Goal: Browse casually: Explore the website without a specific task or goal

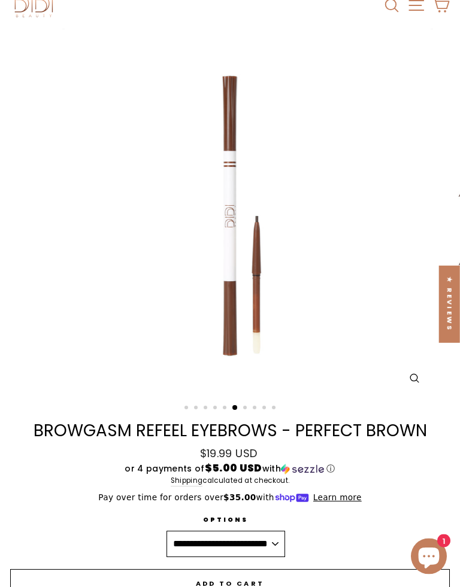
scroll to position [42, 0]
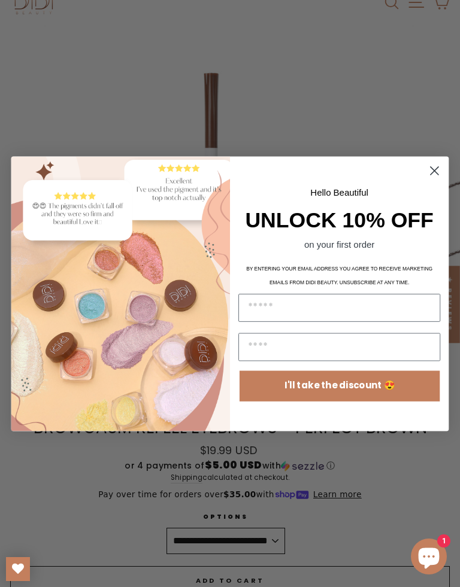
click at [427, 168] on circle "Close dialog" at bounding box center [434, 170] width 19 height 19
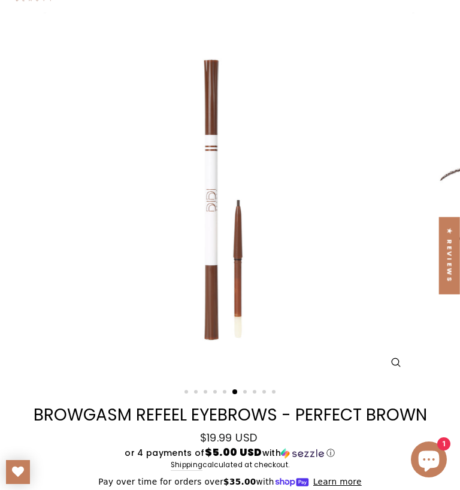
scroll to position [54, 0]
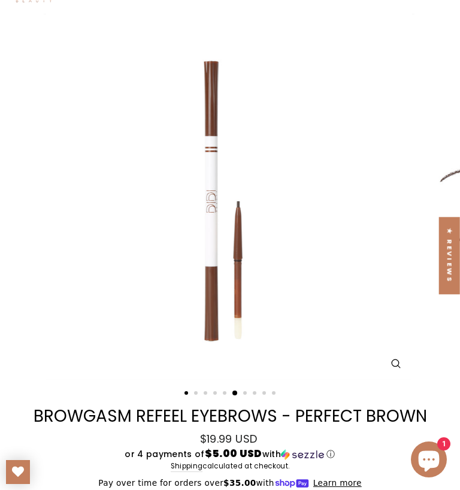
click at [187, 392] on button "1" at bounding box center [187, 394] width 6 height 6
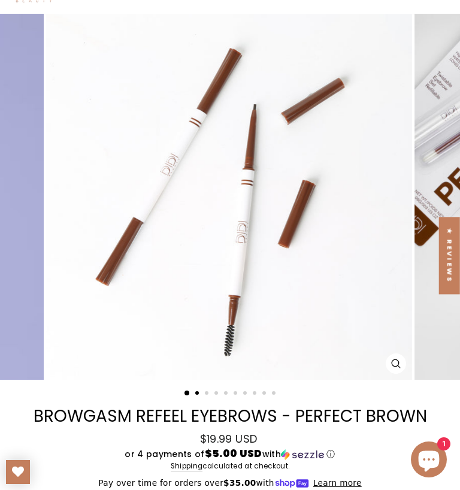
click at [197, 395] on button "2" at bounding box center [198, 394] width 6 height 6
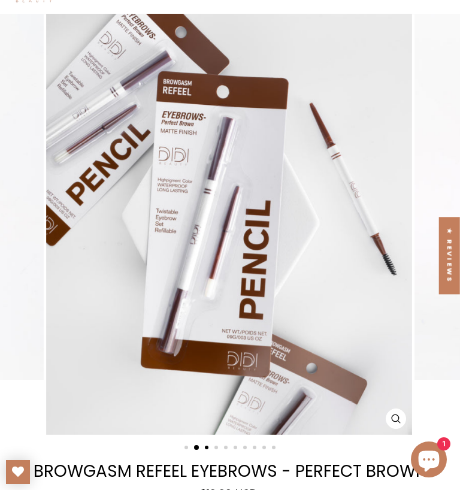
click at [209, 451] on button "3" at bounding box center [208, 448] width 6 height 6
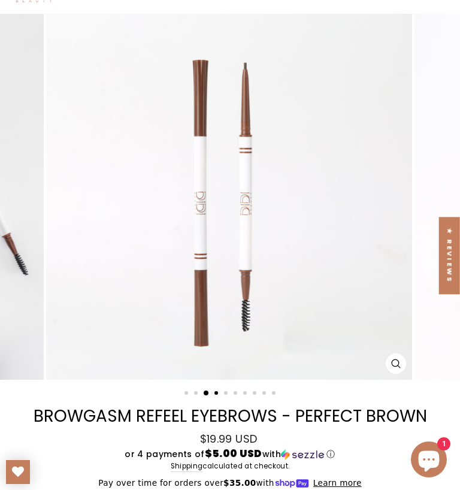
click at [217, 394] on button "4" at bounding box center [217, 394] width 6 height 6
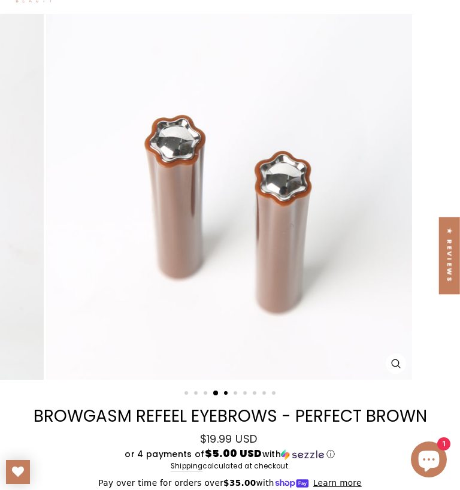
click at [229, 394] on button "5" at bounding box center [227, 394] width 6 height 6
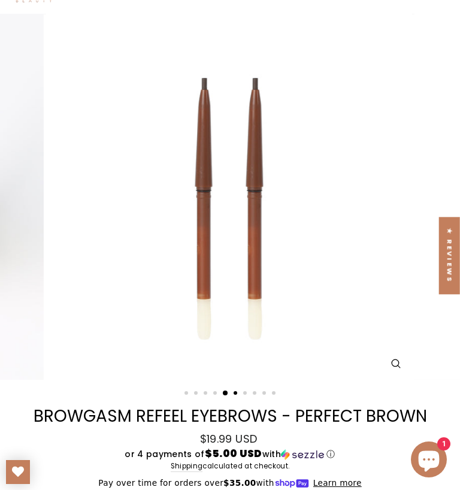
click at [236, 392] on button "6" at bounding box center [236, 394] width 6 height 6
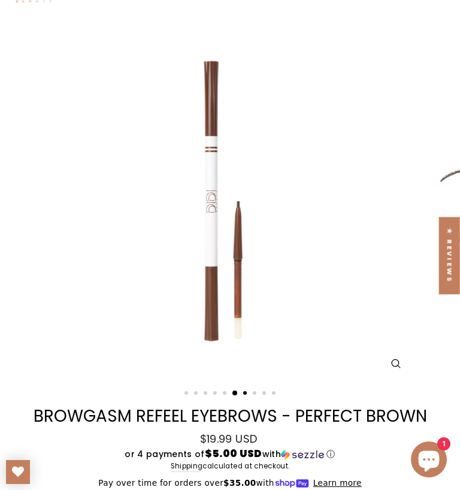
click at [244, 395] on button "7" at bounding box center [246, 394] width 6 height 6
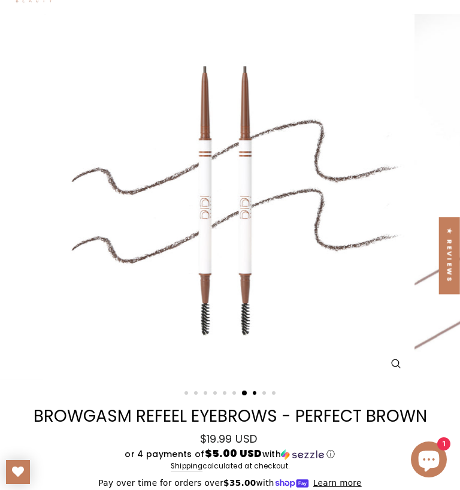
click at [254, 392] on button "8" at bounding box center [256, 394] width 6 height 6
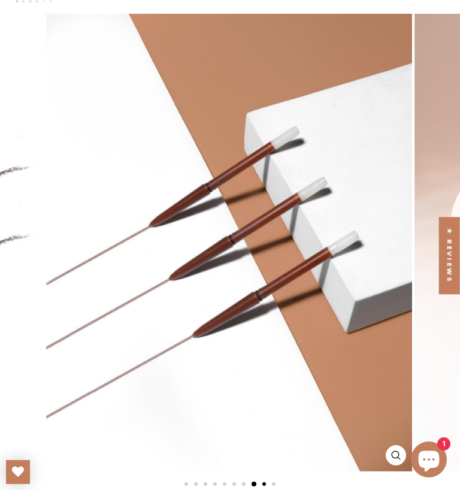
click at [264, 486] on button "9" at bounding box center [265, 485] width 6 height 6
